Goal: Information Seeking & Learning: Learn about a topic

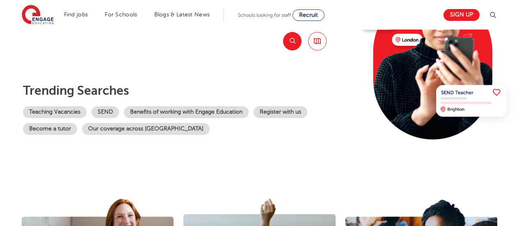
scroll to position [125, 0]
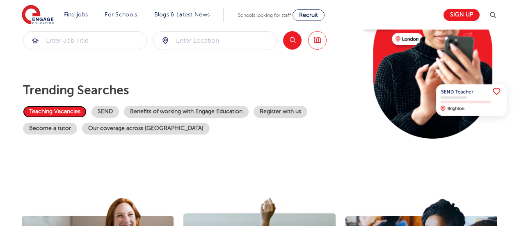
click at [40, 109] on link "Teaching Vacancies" at bounding box center [55, 112] width 64 height 12
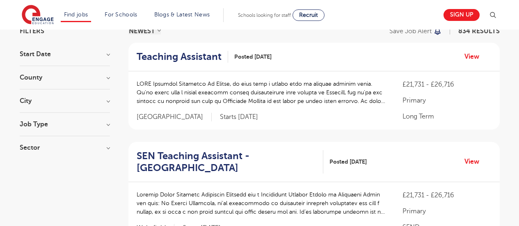
scroll to position [70, 0]
click at [92, 97] on h3 "City" at bounding box center [65, 100] width 90 height 7
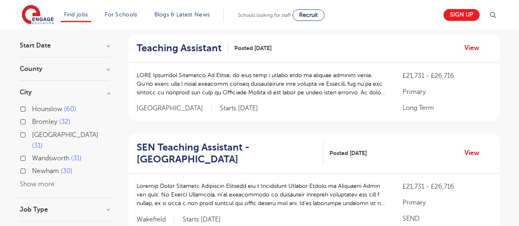
scroll to position [80, 0]
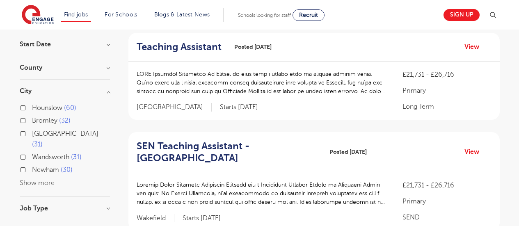
click at [20, 107] on div "Hounslow 60" at bounding box center [65, 109] width 90 height 13
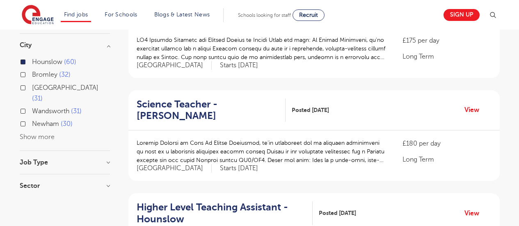
scroll to position [127, 0]
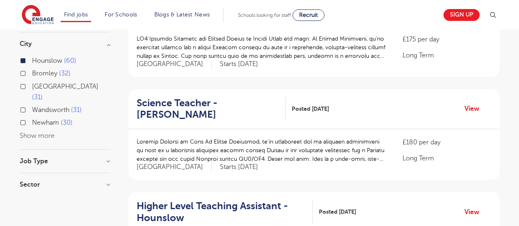
click at [86, 158] on div "Job Type" at bounding box center [65, 165] width 90 height 15
click at [108, 158] on h3 "Job Type" at bounding box center [65, 161] width 90 height 7
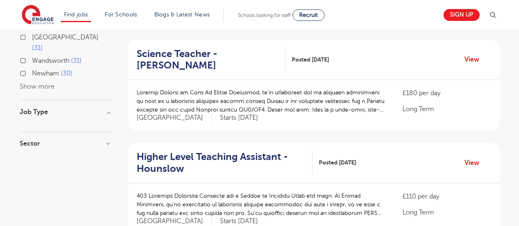
scroll to position [177, 0]
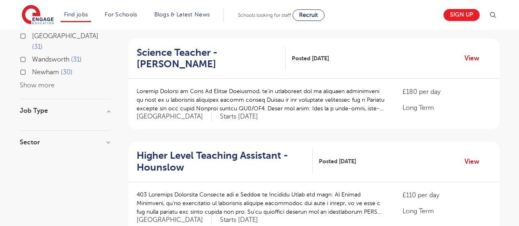
click at [109, 139] on h3 "Sector" at bounding box center [65, 142] width 90 height 7
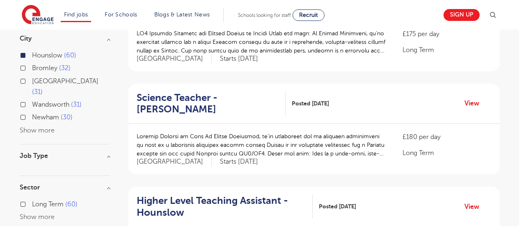
scroll to position [132, 0]
click at [109, 152] on h3 "Job Type" at bounding box center [65, 155] width 90 height 7
click at [103, 152] on h3 "Job Type" at bounding box center [65, 155] width 90 height 7
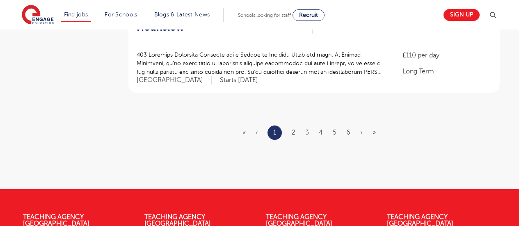
scroll to position [1040, 0]
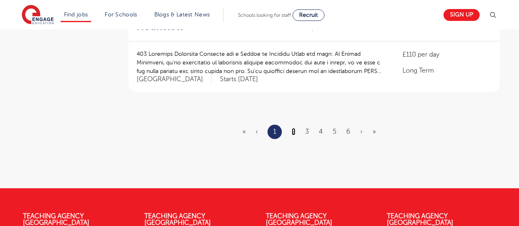
click at [293, 128] on link "2" at bounding box center [294, 131] width 4 height 7
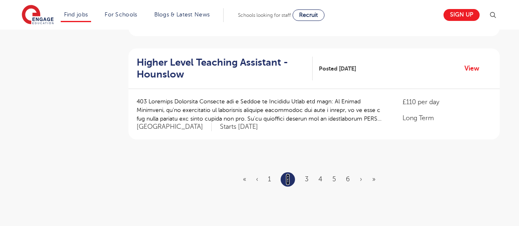
scroll to position [1037, 0]
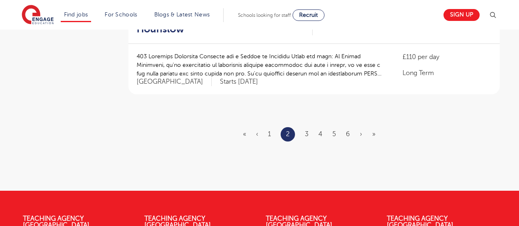
click at [307, 130] on link "3" at bounding box center [307, 133] width 4 height 7
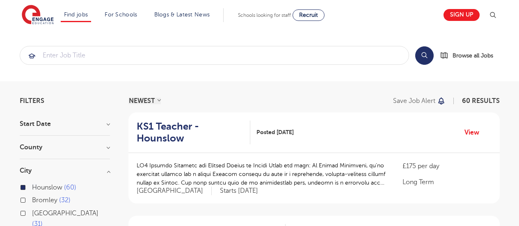
click at [181, 169] on p at bounding box center [262, 174] width 250 height 26
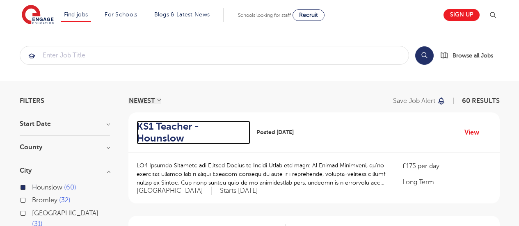
click at [167, 132] on h2 "KS1 Teacher - Hounslow" at bounding box center [190, 133] width 107 height 24
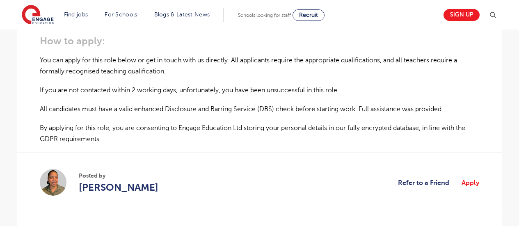
scroll to position [546, 0]
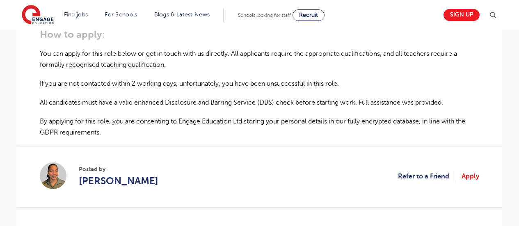
click at [368, 48] on p "You can apply for this role below or get in touch with us directly. All applica…" at bounding box center [259, 59] width 439 height 22
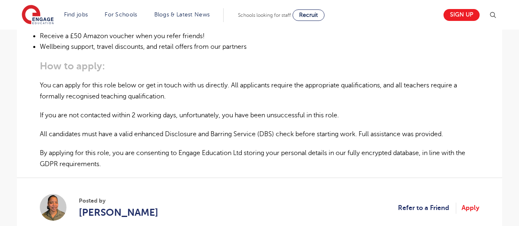
scroll to position [514, 0]
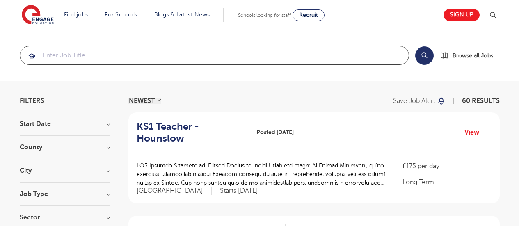
click at [196, 52] on input "search" at bounding box center [214, 55] width 388 height 18
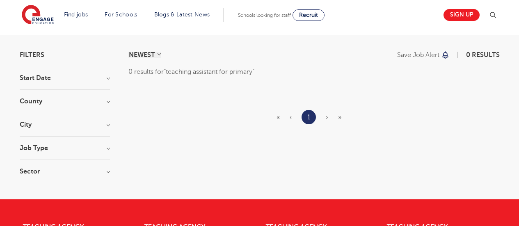
scroll to position [46, 0]
type input "teaching assistant for primary"
click at [47, 117] on section "Start Date County City Leeds 17 Kirklees 9 Bradford 2 Havering 1 Wakefield 1 Sh…" at bounding box center [65, 129] width 90 height 108
click at [74, 127] on h3 "City" at bounding box center [65, 124] width 90 height 7
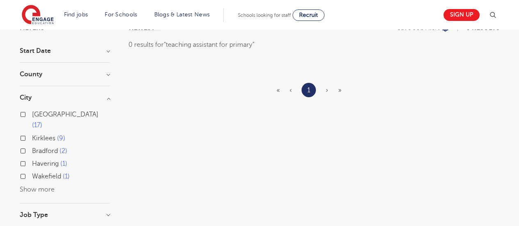
scroll to position [0, 0]
